Goal: Navigation & Orientation: Find specific page/section

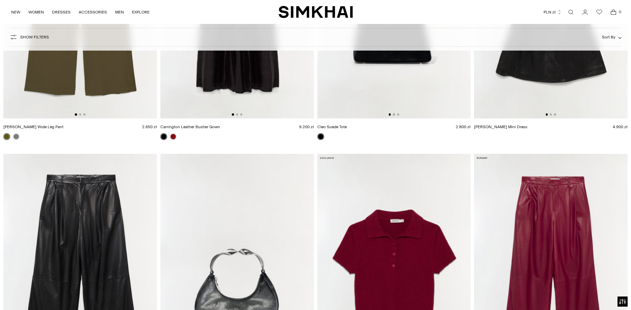
scroll to position [2203, 0]
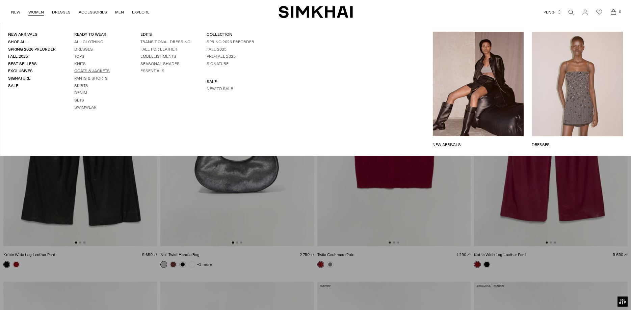
click at [80, 72] on link "Coats & Jackets" at bounding box center [91, 71] width 35 height 5
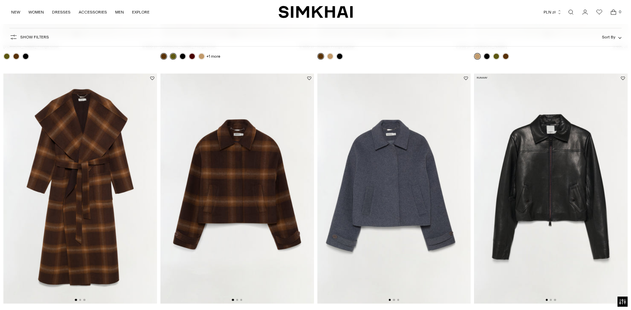
scroll to position [275, 0]
